Goal: Book appointment/travel/reservation

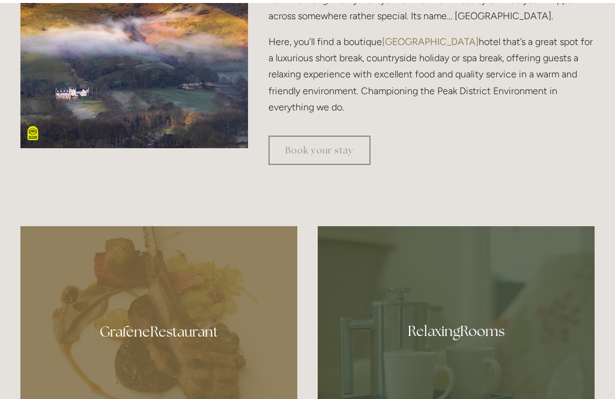
scroll to position [476, 0]
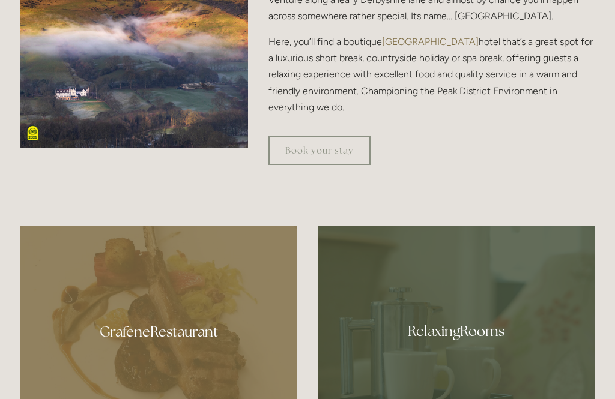
click at [499, 338] on div at bounding box center [456, 327] width 277 height 202
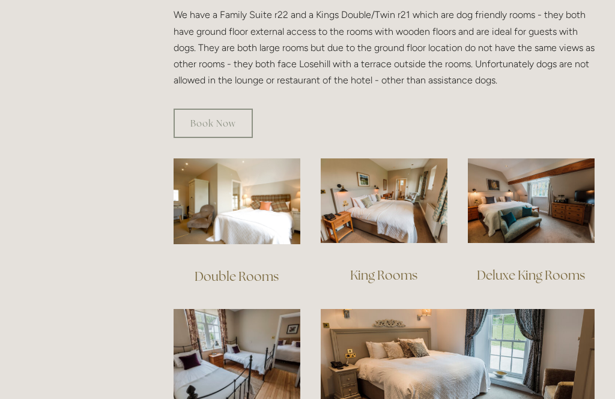
scroll to position [724, 0]
click at [241, 268] on link "Double Rooms" at bounding box center [237, 276] width 84 height 16
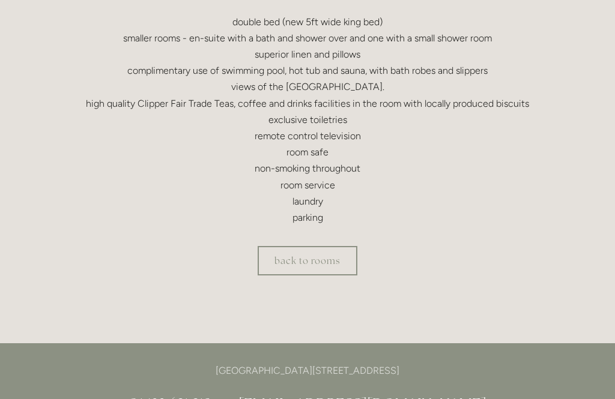
scroll to position [399, 0]
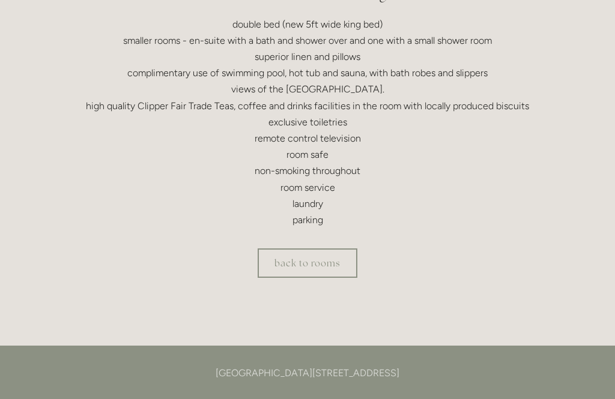
click at [299, 268] on link "back to rooms" at bounding box center [308, 263] width 100 height 29
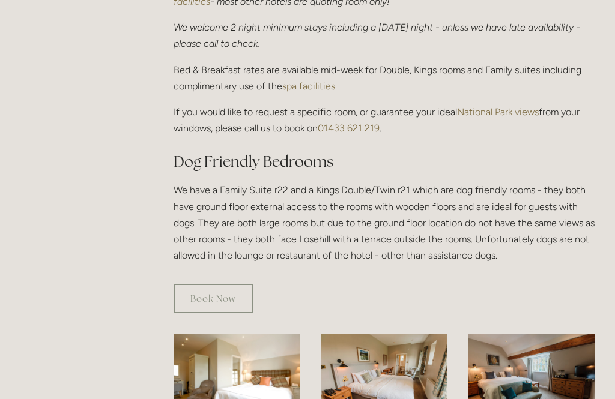
scroll to position [549, 0]
click at [198, 284] on link "Book Now" at bounding box center [213, 298] width 79 height 29
